Goal: Information Seeking & Learning: Check status

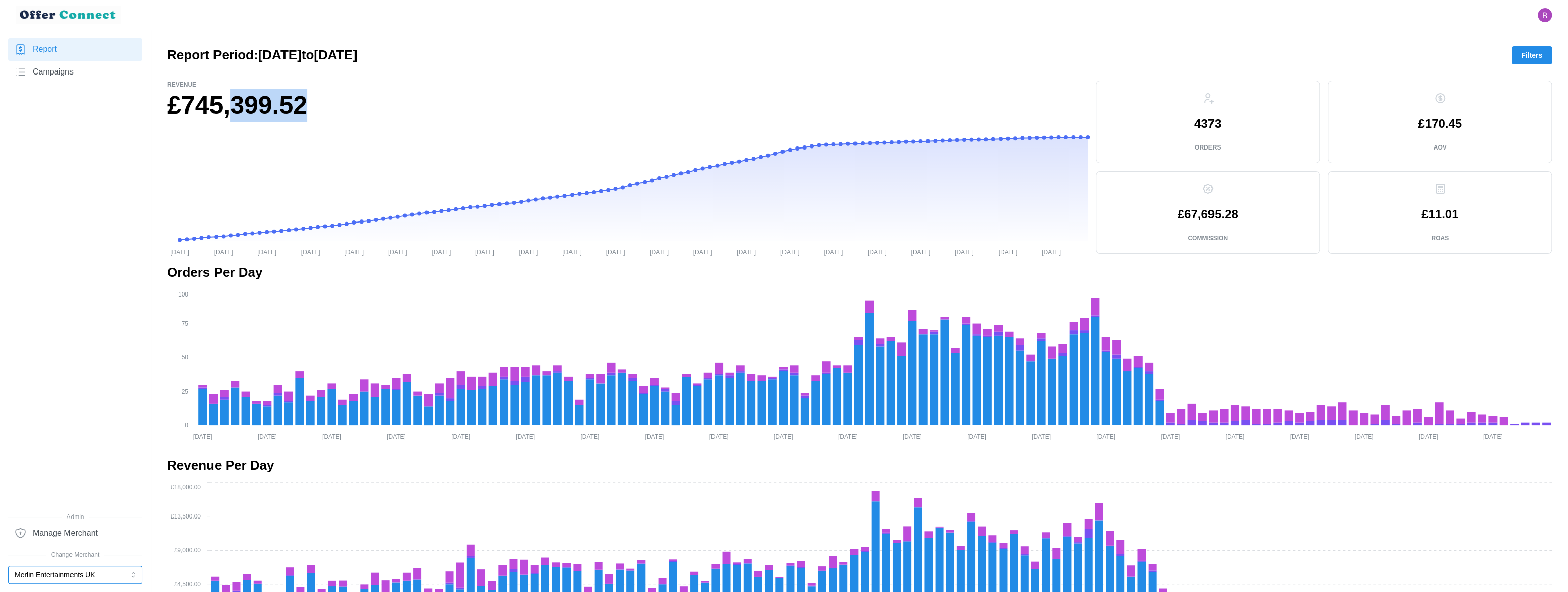
click at [61, 569] on button "Merlin Entertainments UK" at bounding box center [75, 574] width 135 height 18
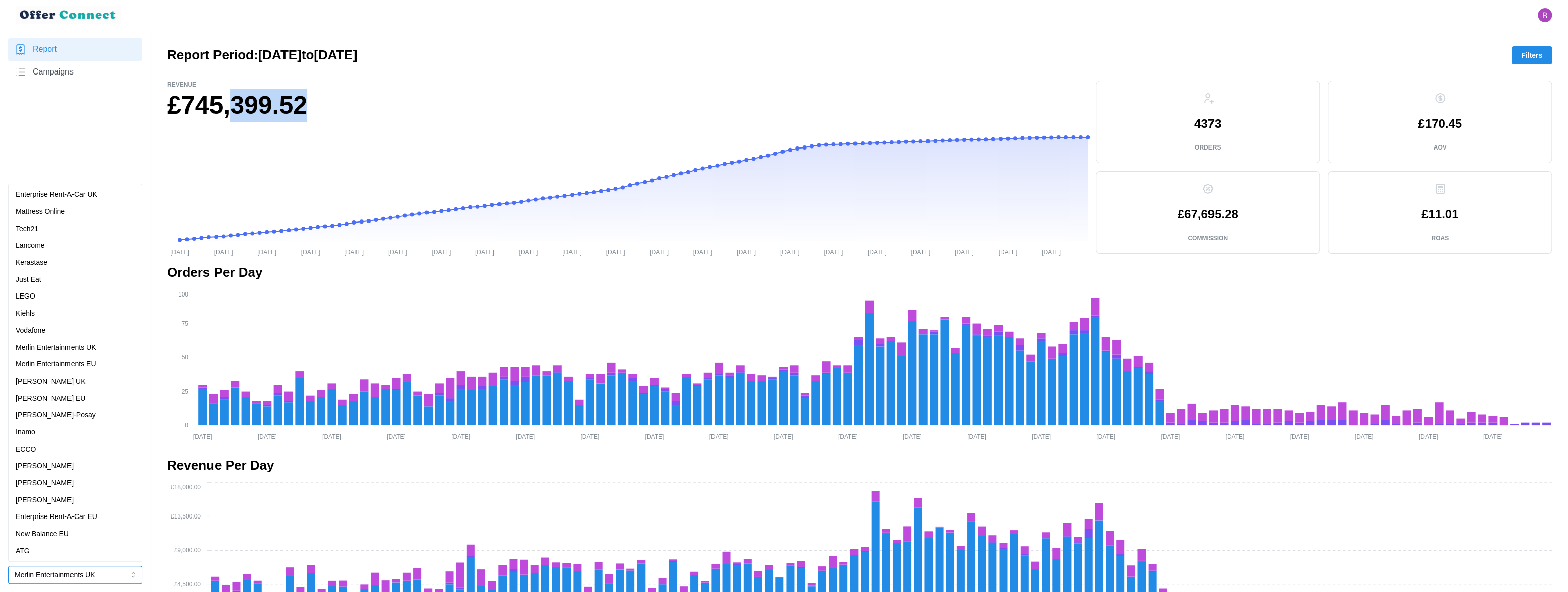
click at [55, 300] on div "LEGO" at bounding box center [75, 297] width 119 height 11
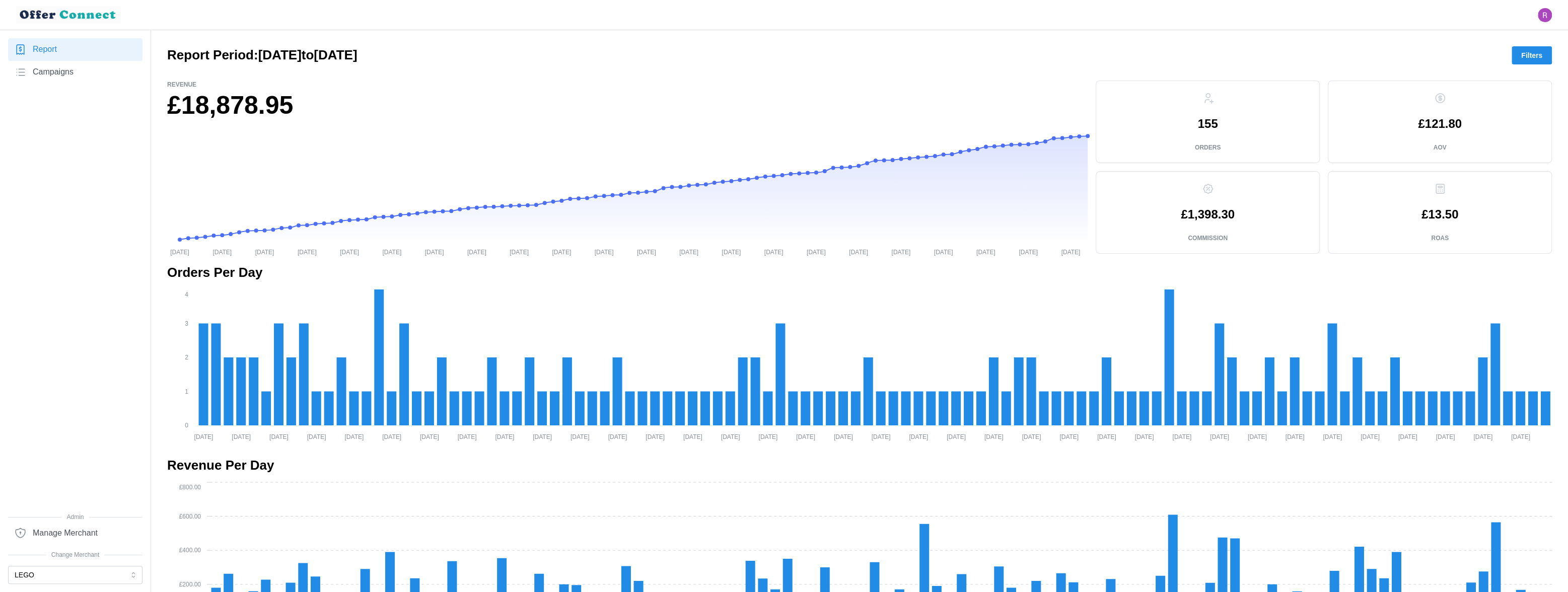
click at [1206, 124] on p "155" at bounding box center [1207, 123] width 20 height 12
copy p "155"
click at [199, 101] on h1 "£18,878.95" at bounding box center [627, 105] width 920 height 32
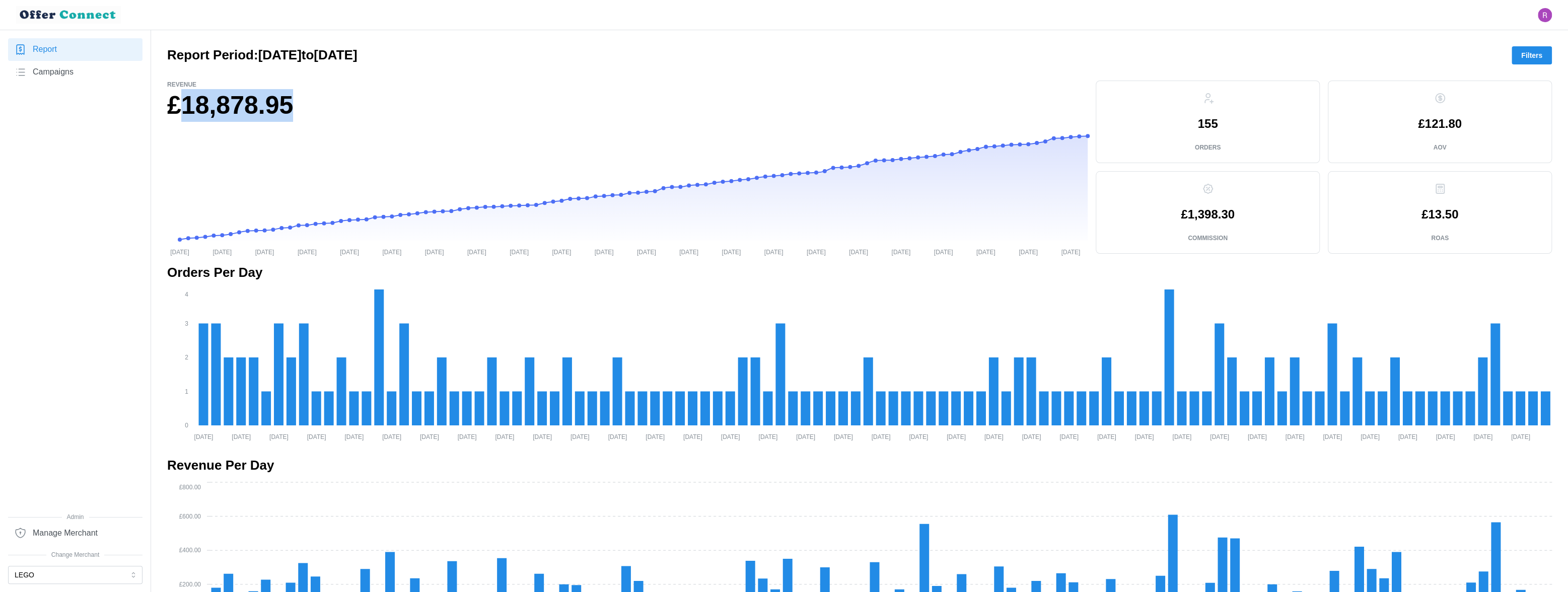
copy h1 "18,878.95"
click at [49, 73] on span "Campaigns" at bounding box center [53, 72] width 41 height 12
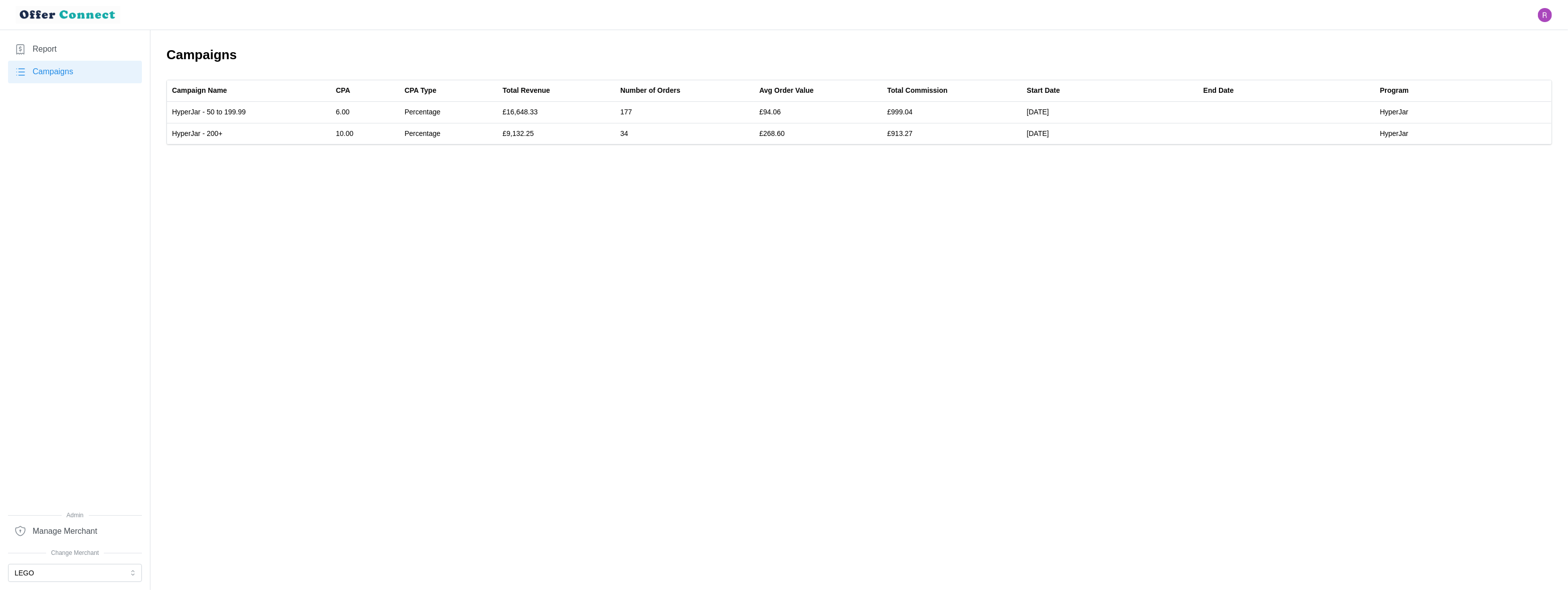
click at [82, 51] on link "Report" at bounding box center [74, 49] width 134 height 23
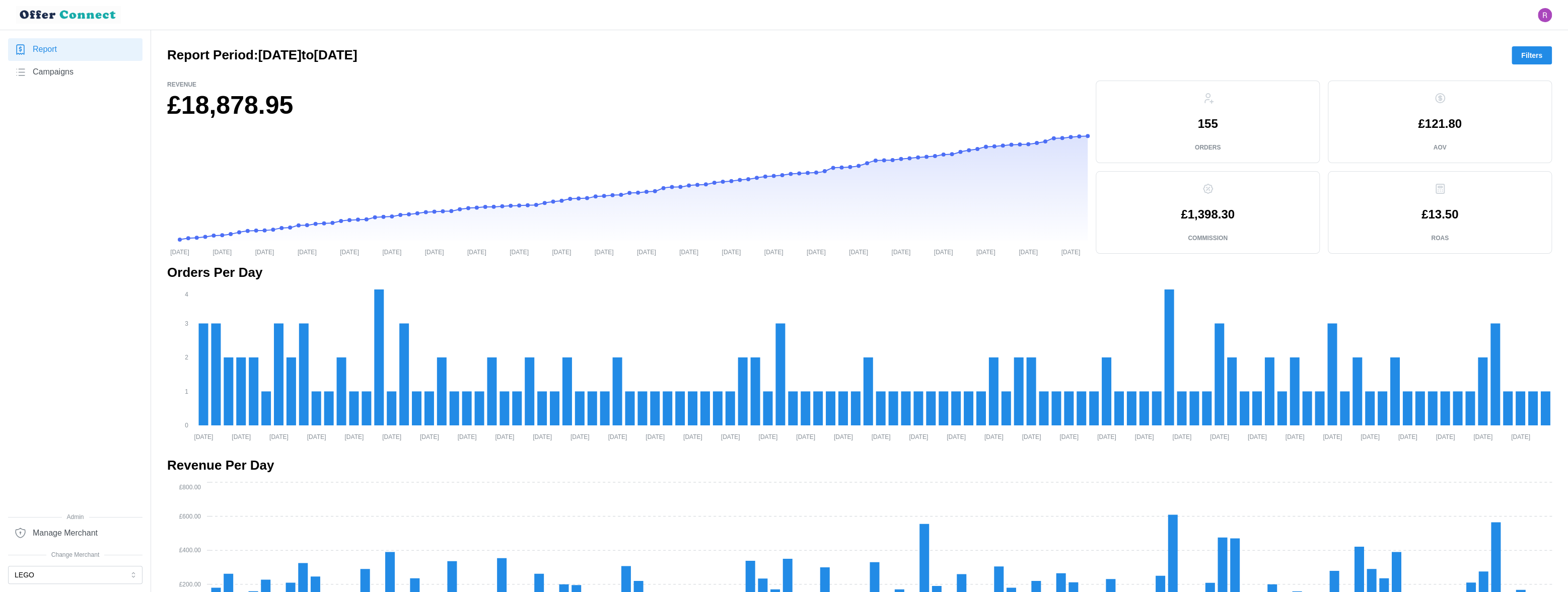
click at [1214, 218] on p "£1,398.30" at bounding box center [1208, 214] width 54 height 12
copy p "1,398.30"
click at [74, 70] on span "Campaigns" at bounding box center [53, 72] width 41 height 12
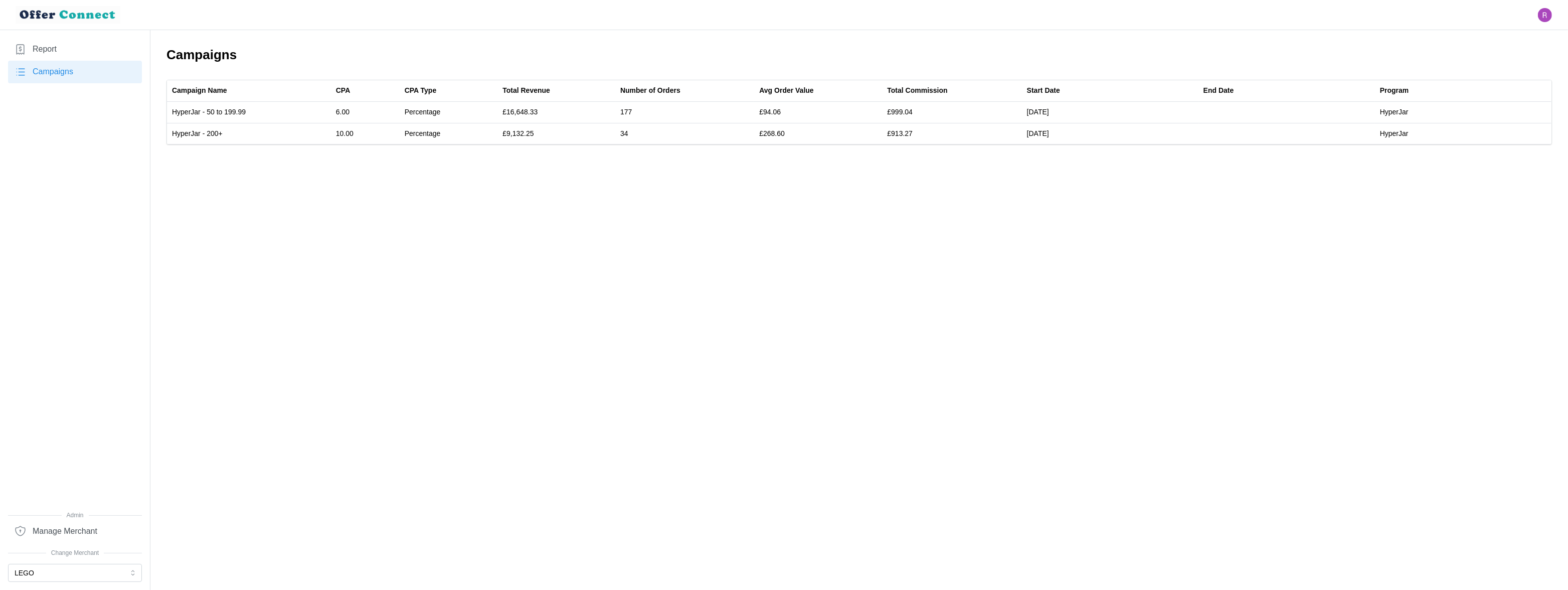
click at [74, 37] on nav "Report Campaigns Admin Manage Merchant Change Merchant LEGO" at bounding box center [75, 310] width 150 height 560
click at [61, 50] on link "Report" at bounding box center [74, 49] width 134 height 23
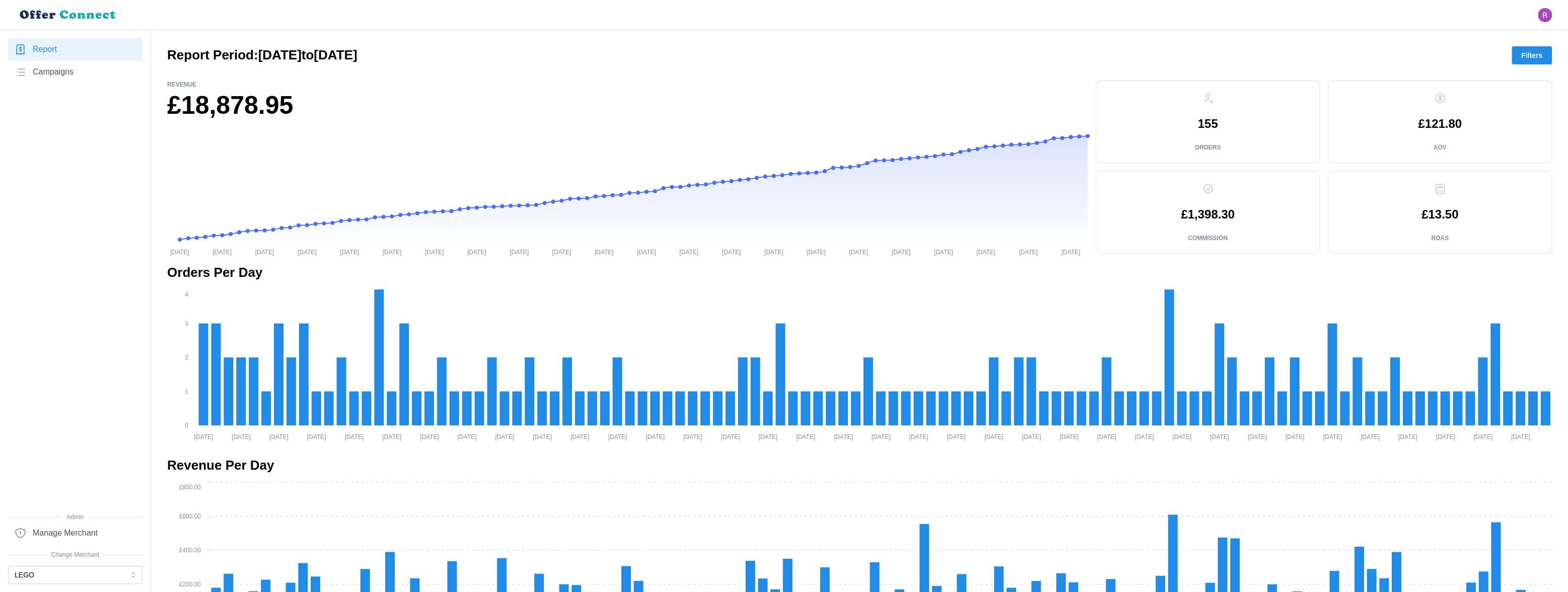
click at [238, 105] on h1 "£18,878.95" at bounding box center [627, 105] width 920 height 32
copy h1 "18,878.95"
click at [1214, 210] on p "£1,398.30" at bounding box center [1208, 214] width 54 height 12
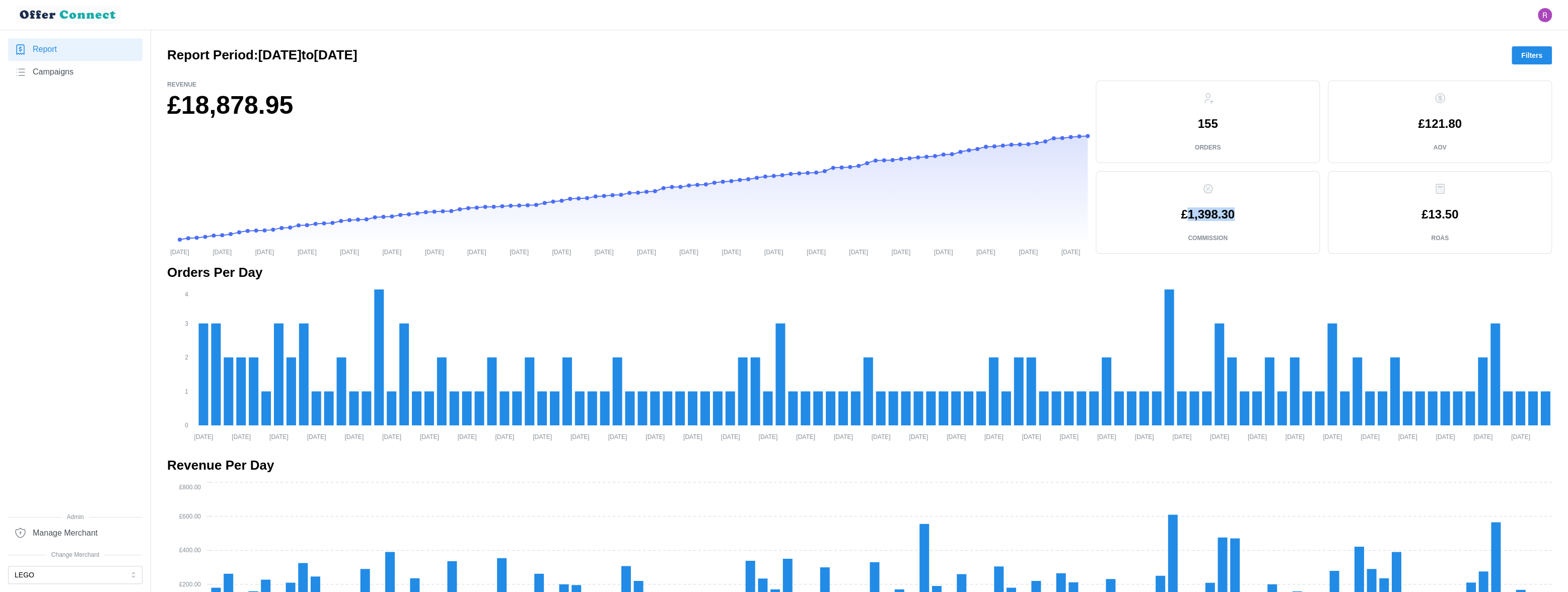
copy p "1,398.30"
